Goal: Transaction & Acquisition: Purchase product/service

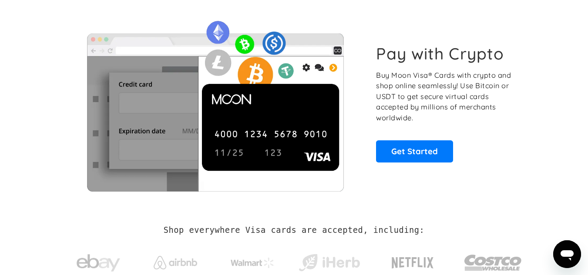
scroll to position [87, 0]
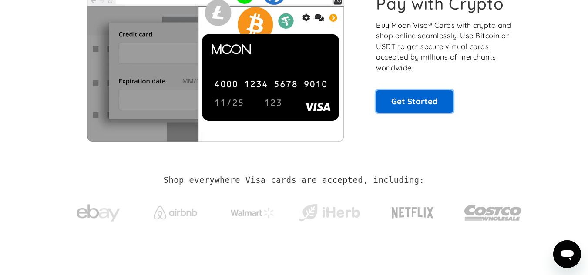
click at [417, 107] on link "Get Started" at bounding box center [414, 101] width 77 height 22
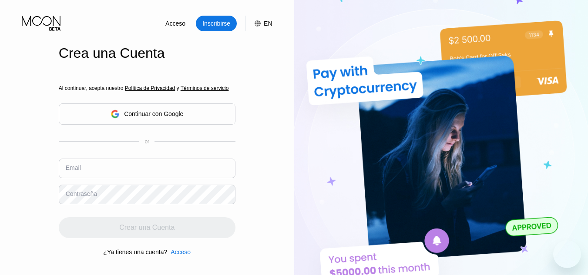
click at [143, 115] on div "Al continuar, acepta nuestro Política de Privacidad y Términos de servicio Cont…" at bounding box center [147, 170] width 177 height 209
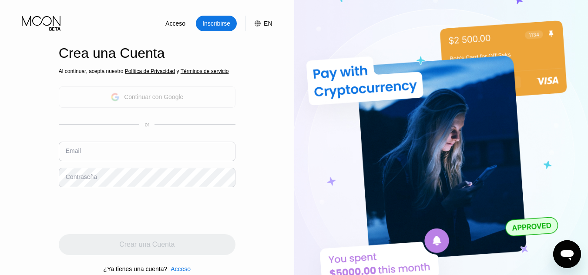
click at [151, 98] on div "Continuar con Google" at bounding box center [153, 96] width 59 height 7
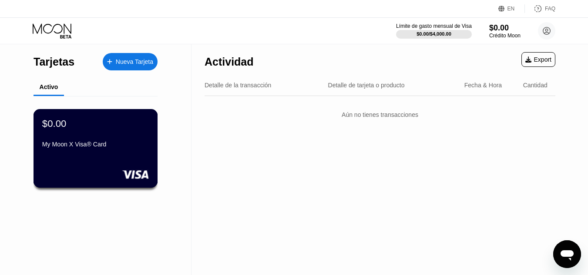
click at [134, 138] on div "$0.00 My Moon X Visa® Card" at bounding box center [95, 134] width 107 height 33
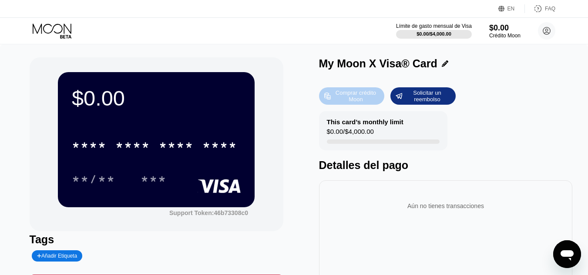
click at [350, 95] on div "Comprar crédito Moon" at bounding box center [355, 96] width 48 height 14
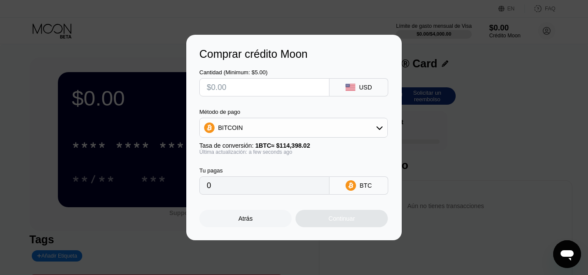
click at [282, 85] on input "text" at bounding box center [264, 87] width 115 height 17
type input "$5"
type input "0.00004371"
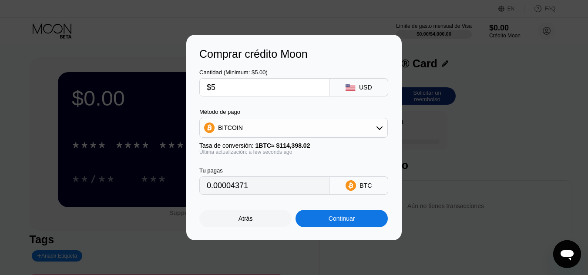
type input "$5"
click at [380, 129] on icon at bounding box center [379, 128] width 6 height 3
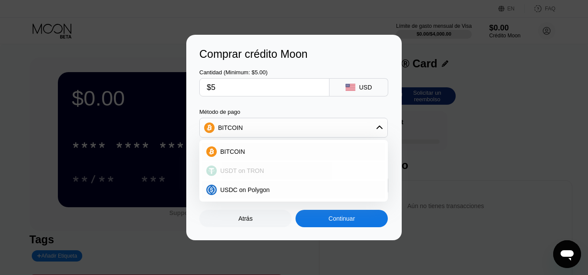
click at [257, 174] on span "USDT on TRON" at bounding box center [242, 170] width 44 height 7
type input "5.05"
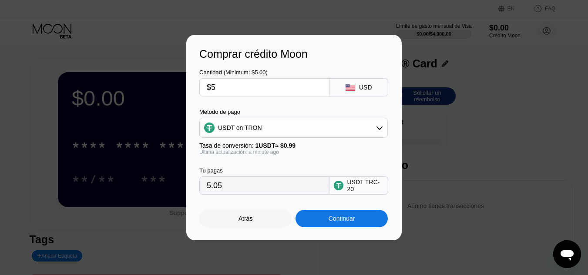
click at [342, 220] on div "Continuar" at bounding box center [341, 218] width 27 height 7
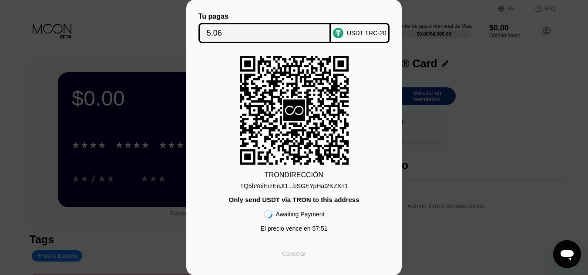
click at [289, 256] on div "Cancelar" at bounding box center [293, 254] width 24 height 8
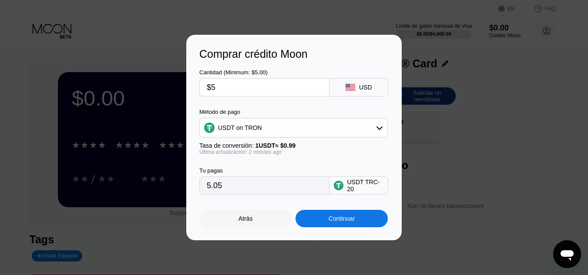
click at [220, 89] on input "$5" at bounding box center [264, 87] width 115 height 17
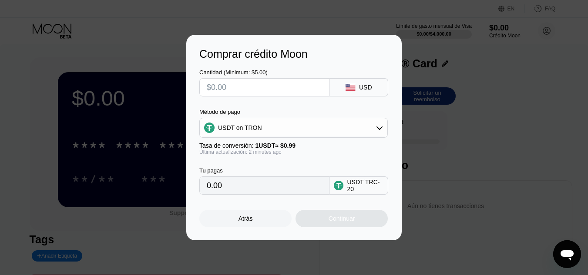
type input "0.00"
type input "$5"
type input "5.05"
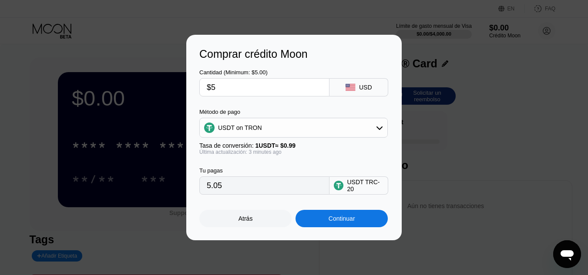
click at [266, 171] on div "Tu pagas" at bounding box center [264, 170] width 130 height 7
click at [257, 221] on div "Atrás" at bounding box center [245, 218] width 92 height 17
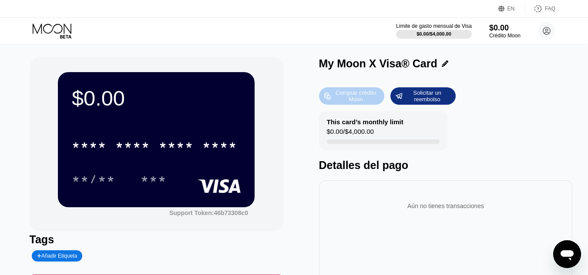
click at [347, 96] on div "Comprar crédito Moon" at bounding box center [355, 96] width 48 height 14
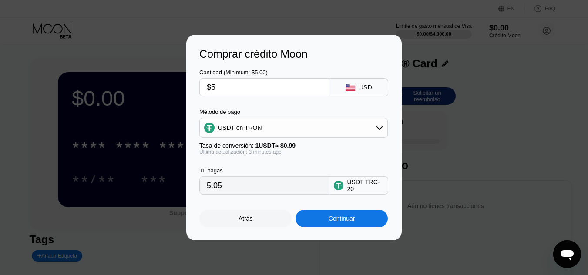
click at [265, 89] on input "$5" at bounding box center [264, 87] width 115 height 17
click at [380, 128] on icon at bounding box center [379, 127] width 7 height 7
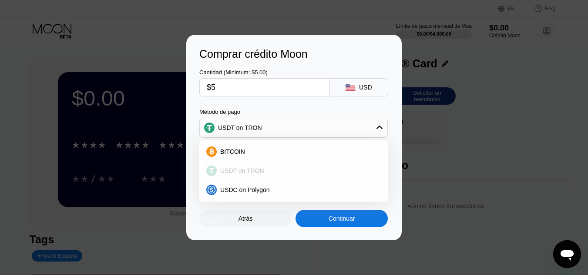
click at [247, 170] on span "USDT on TRON" at bounding box center [242, 170] width 44 height 7
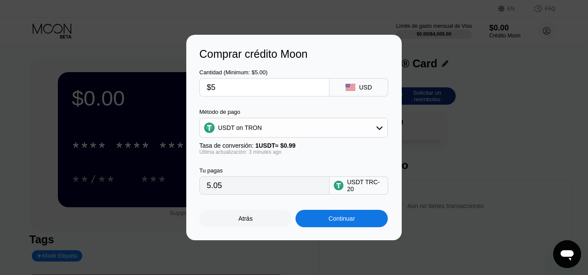
click at [293, 193] on input "5.05" at bounding box center [264, 185] width 115 height 17
click at [322, 221] on div "Continuar" at bounding box center [341, 218] width 92 height 17
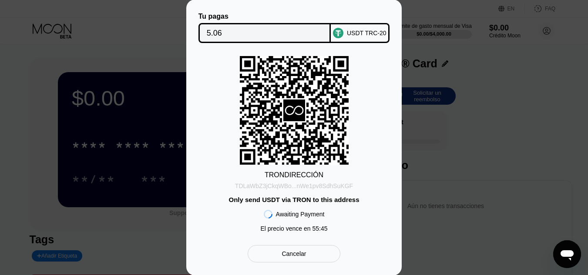
click at [327, 184] on div "TDLaWbZ3jCkqWBo...nWe1pv8SdhSuKGF" at bounding box center [294, 186] width 118 height 7
click at [297, 254] on div "Cancelar" at bounding box center [293, 254] width 24 height 8
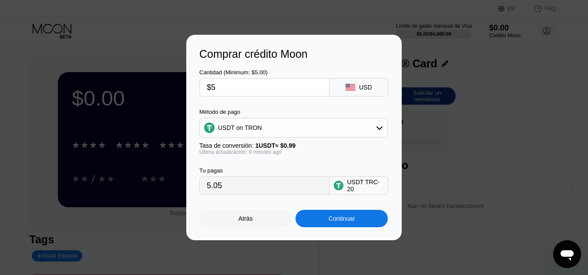
drag, startPoint x: 219, startPoint y: 84, endPoint x: 211, endPoint y: 88, distance: 9.0
click at [211, 88] on input "$5" at bounding box center [264, 87] width 115 height 17
type input "$1"
type input "1.01"
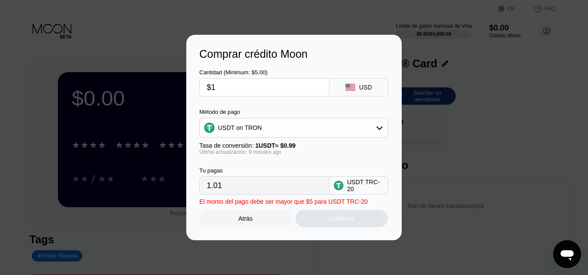
type input "$15"
type input "15.15"
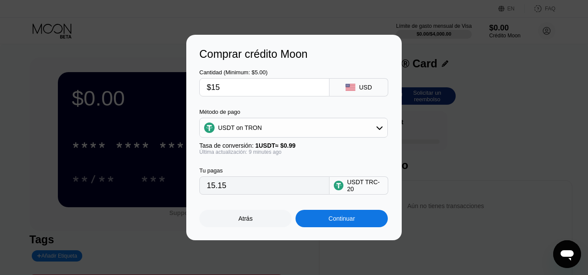
type input "$15"
click at [250, 222] on div "Atrás" at bounding box center [245, 218] width 14 height 7
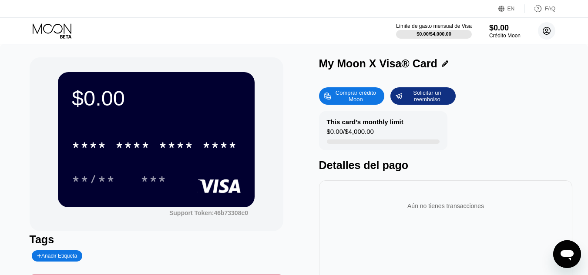
click at [545, 32] on circle at bounding box center [545, 30] width 17 height 17
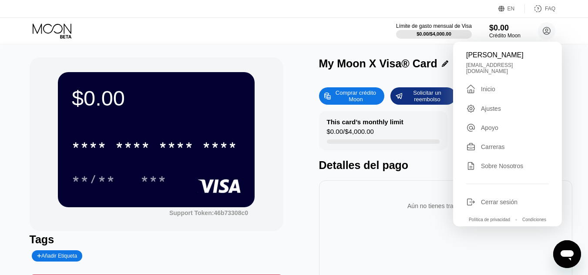
click at [488, 200] on div "Cerrar sesión" at bounding box center [499, 202] width 37 height 7
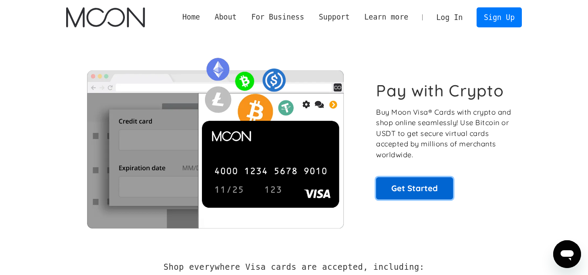
click at [420, 193] on link "Get Started" at bounding box center [414, 188] width 77 height 22
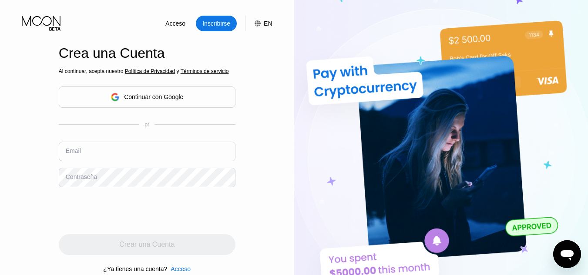
click at [145, 95] on div "Continuar con Google" at bounding box center [153, 96] width 59 height 7
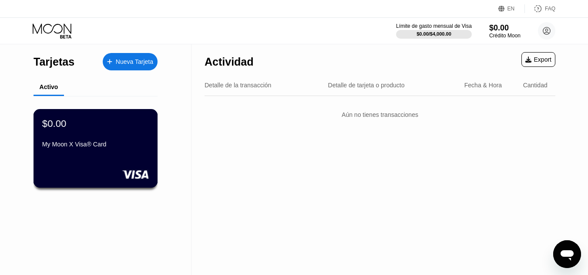
click at [71, 140] on div "$0.00 My Moon X Visa® Card" at bounding box center [95, 134] width 107 height 33
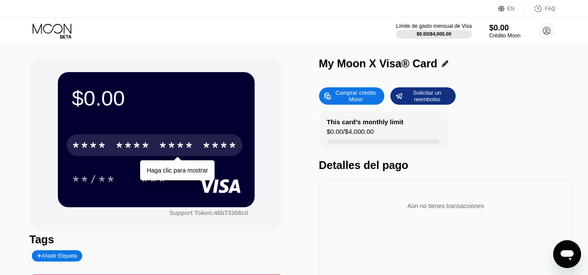
click at [162, 147] on div "* * * *" at bounding box center [176, 147] width 35 height 14
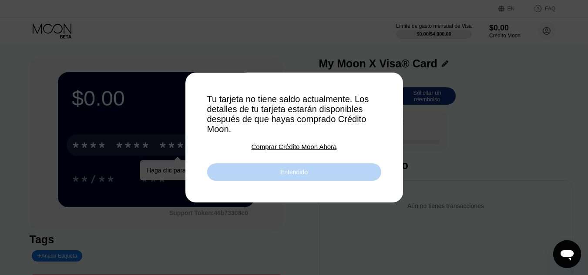
click at [295, 176] on div "Entendido" at bounding box center [293, 172] width 27 height 8
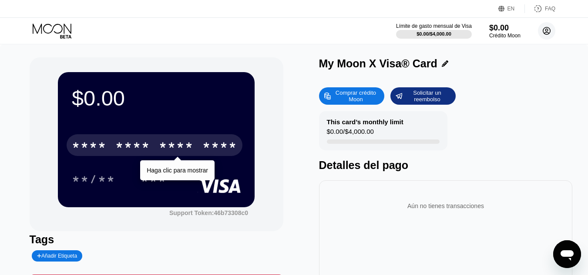
click at [547, 28] on circle at bounding box center [545, 30] width 17 height 17
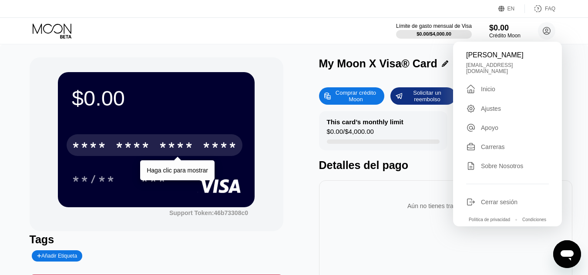
click at [497, 199] on div "Cerrar sesión" at bounding box center [499, 202] width 37 height 7
